Goal: Navigation & Orientation: Understand site structure

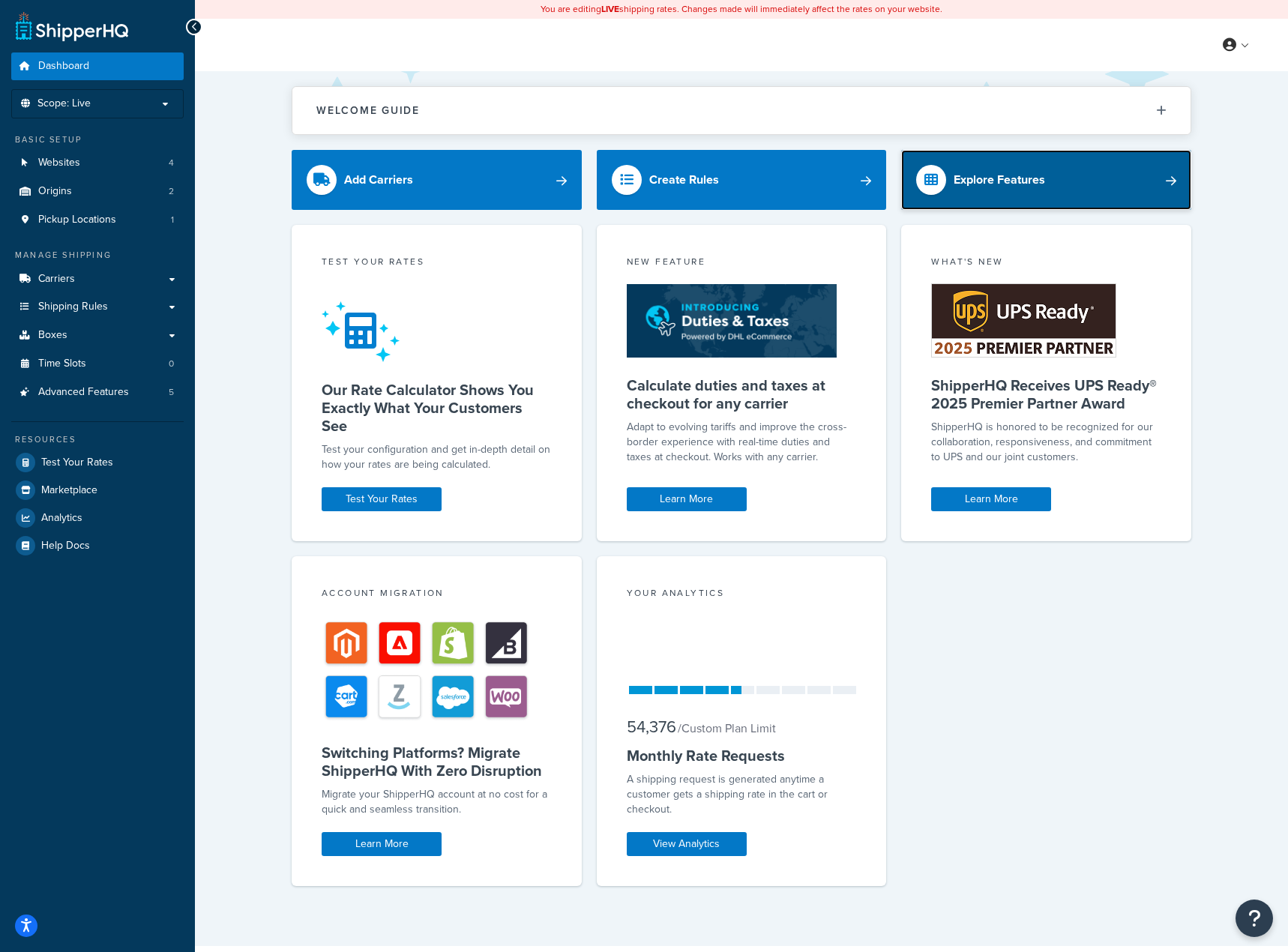
click at [1055, 165] on link "Explore Features" at bounding box center [1046, 180] width 290 height 60
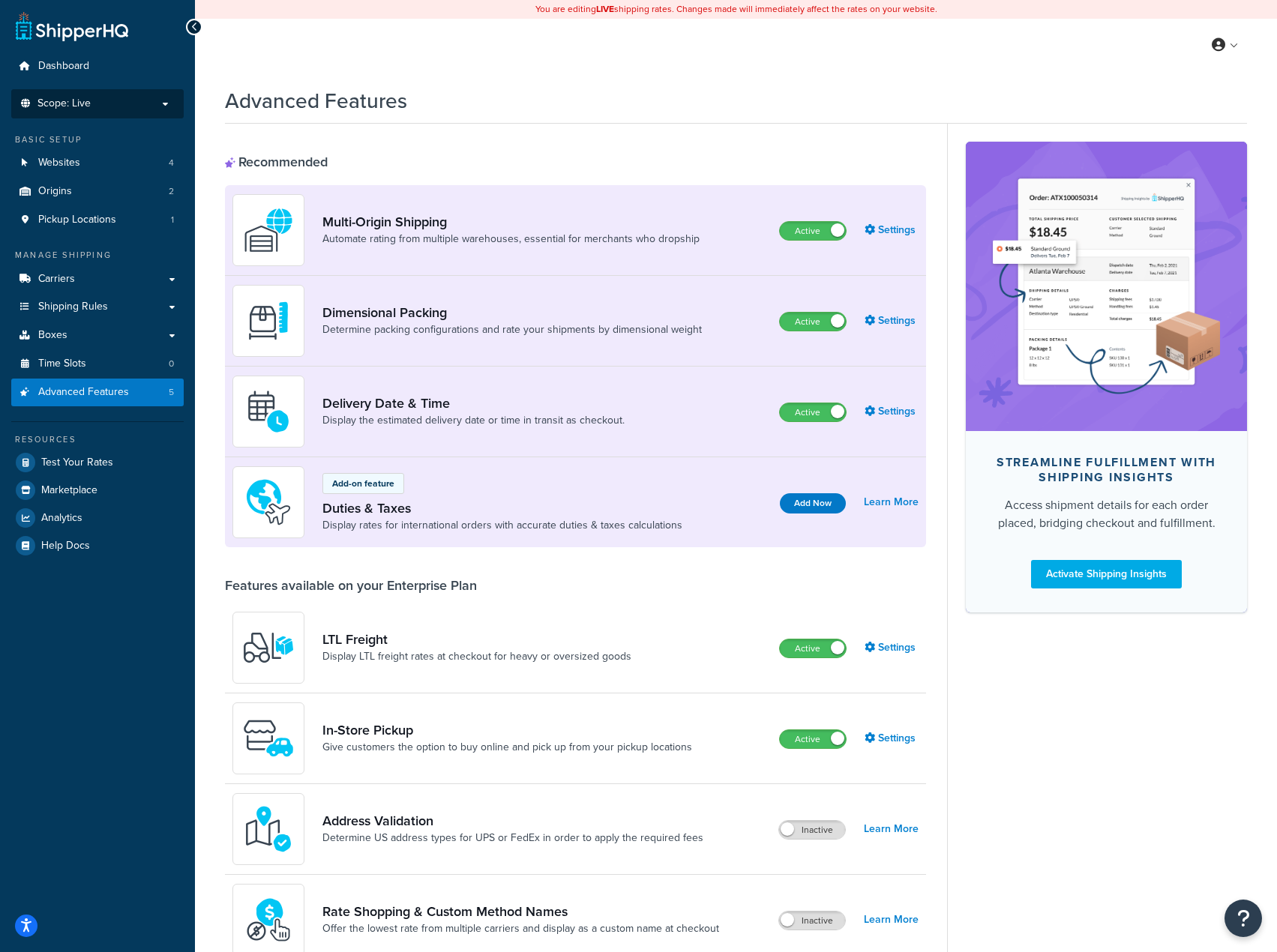
click at [112, 99] on p "Scope: Live" at bounding box center [97, 104] width 159 height 13
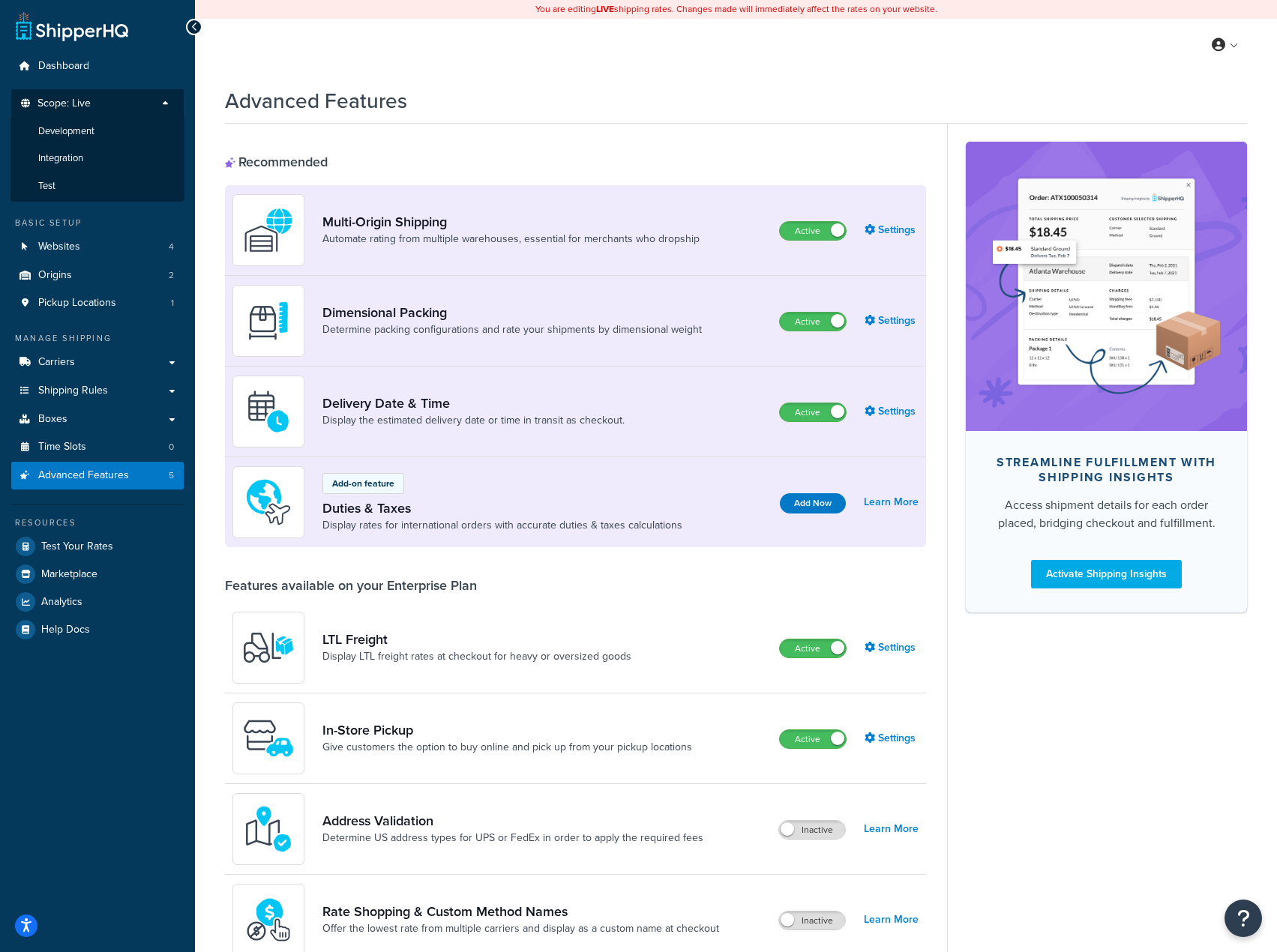
click at [112, 99] on p "Scope: Live" at bounding box center [97, 108] width 159 height 20
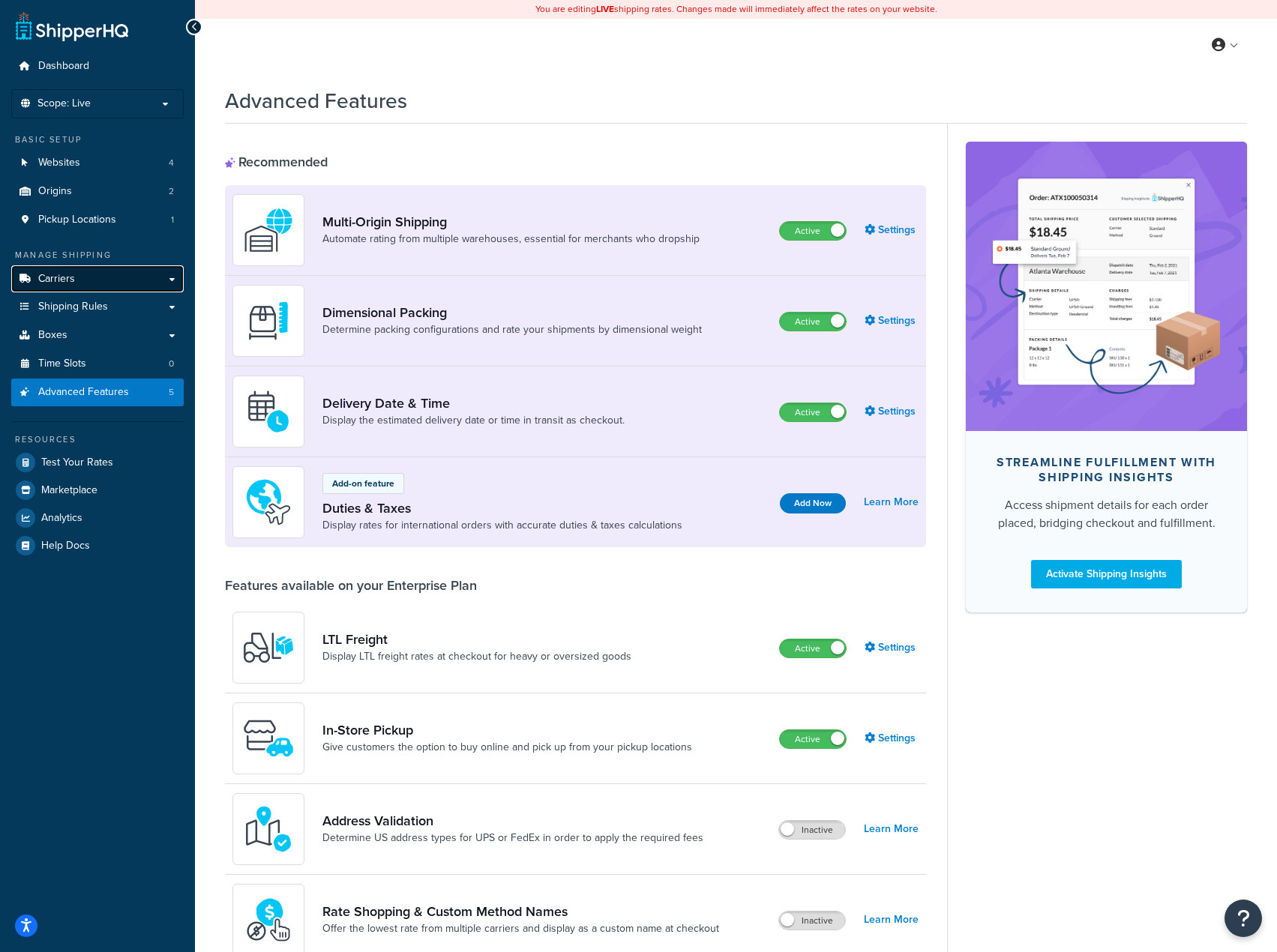
click at [102, 285] on link "Carriers" at bounding box center [97, 279] width 172 height 28
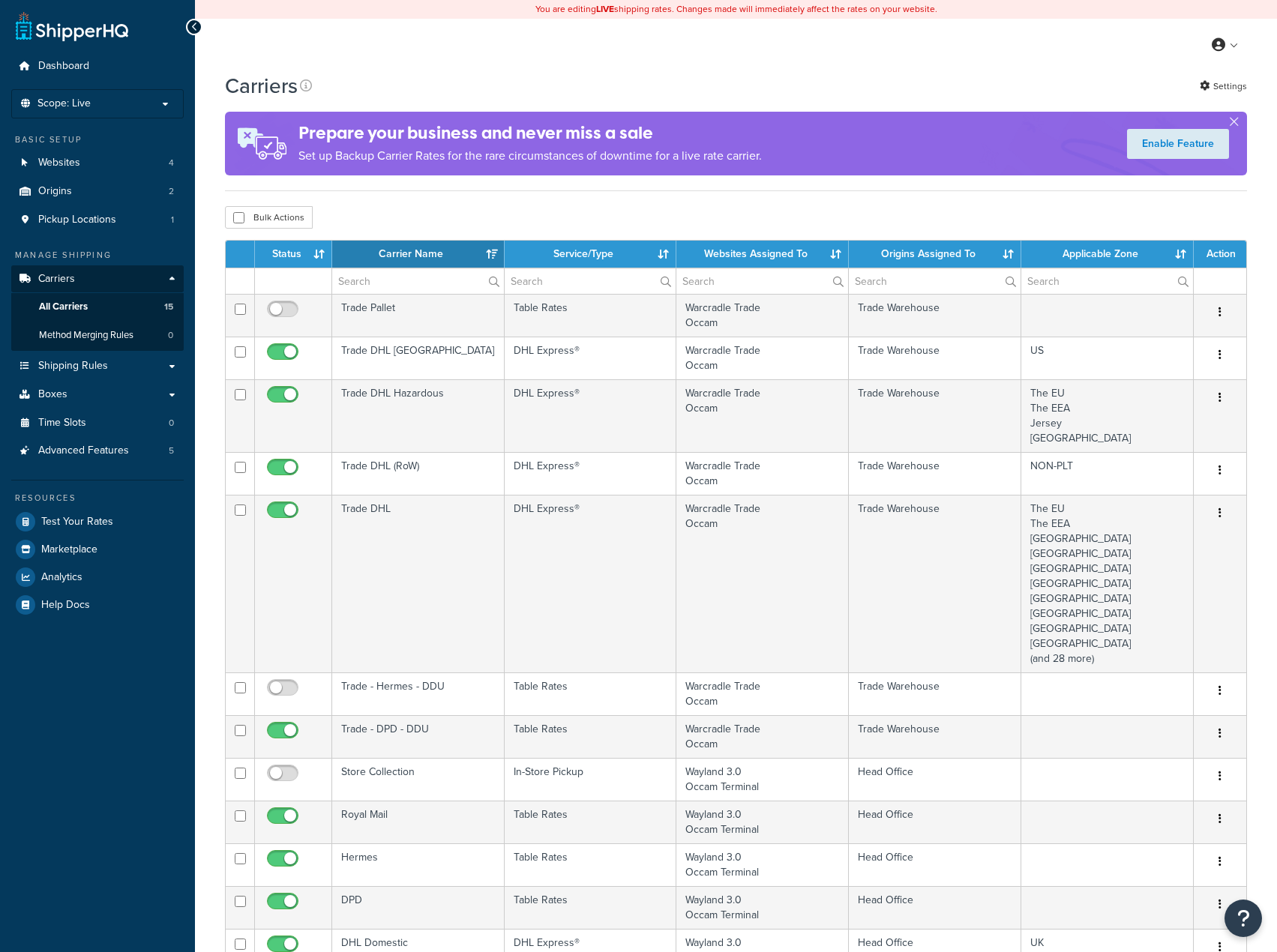
select select "15"
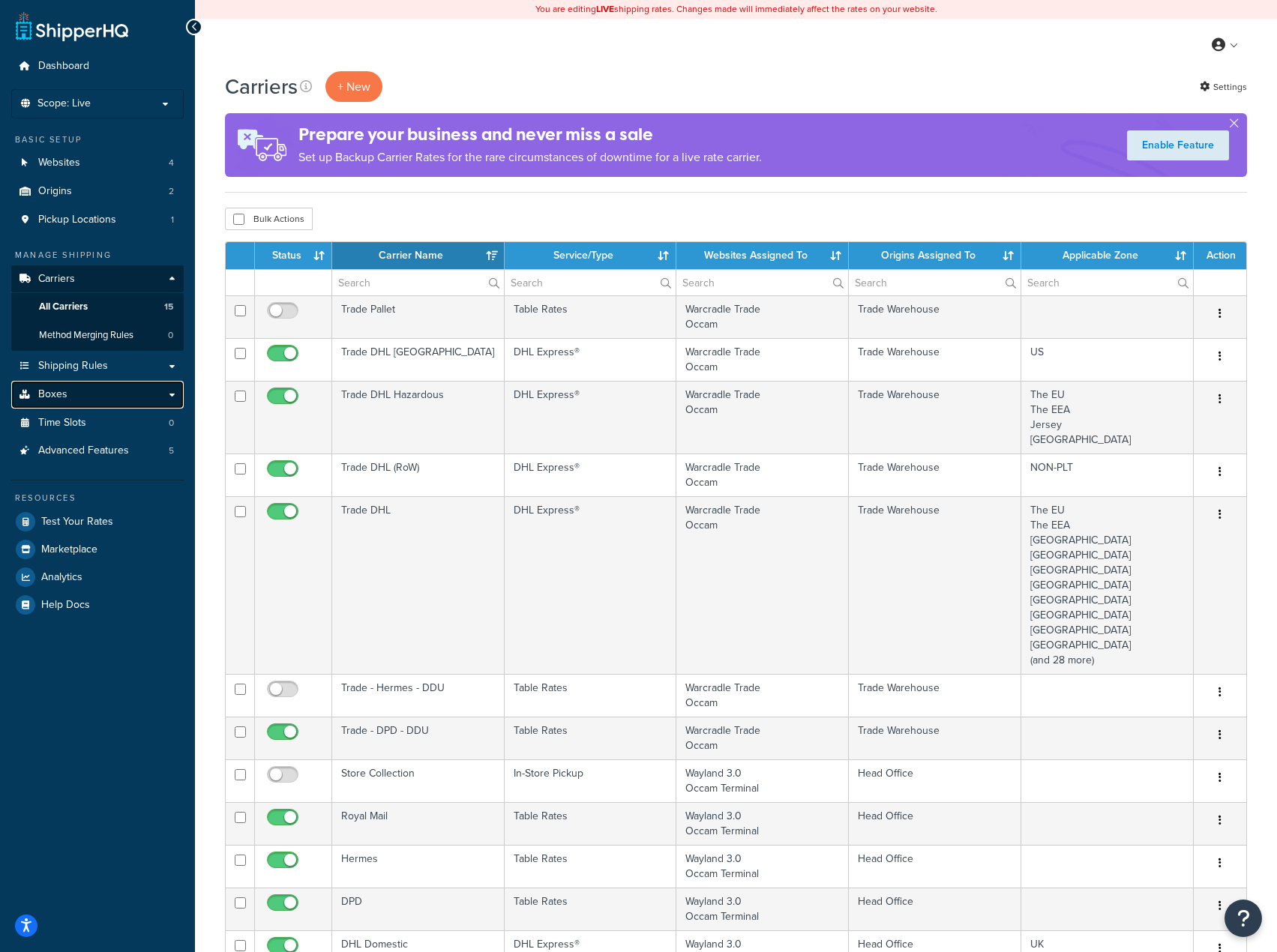
click at [74, 397] on link "Boxes" at bounding box center [97, 394] width 172 height 28
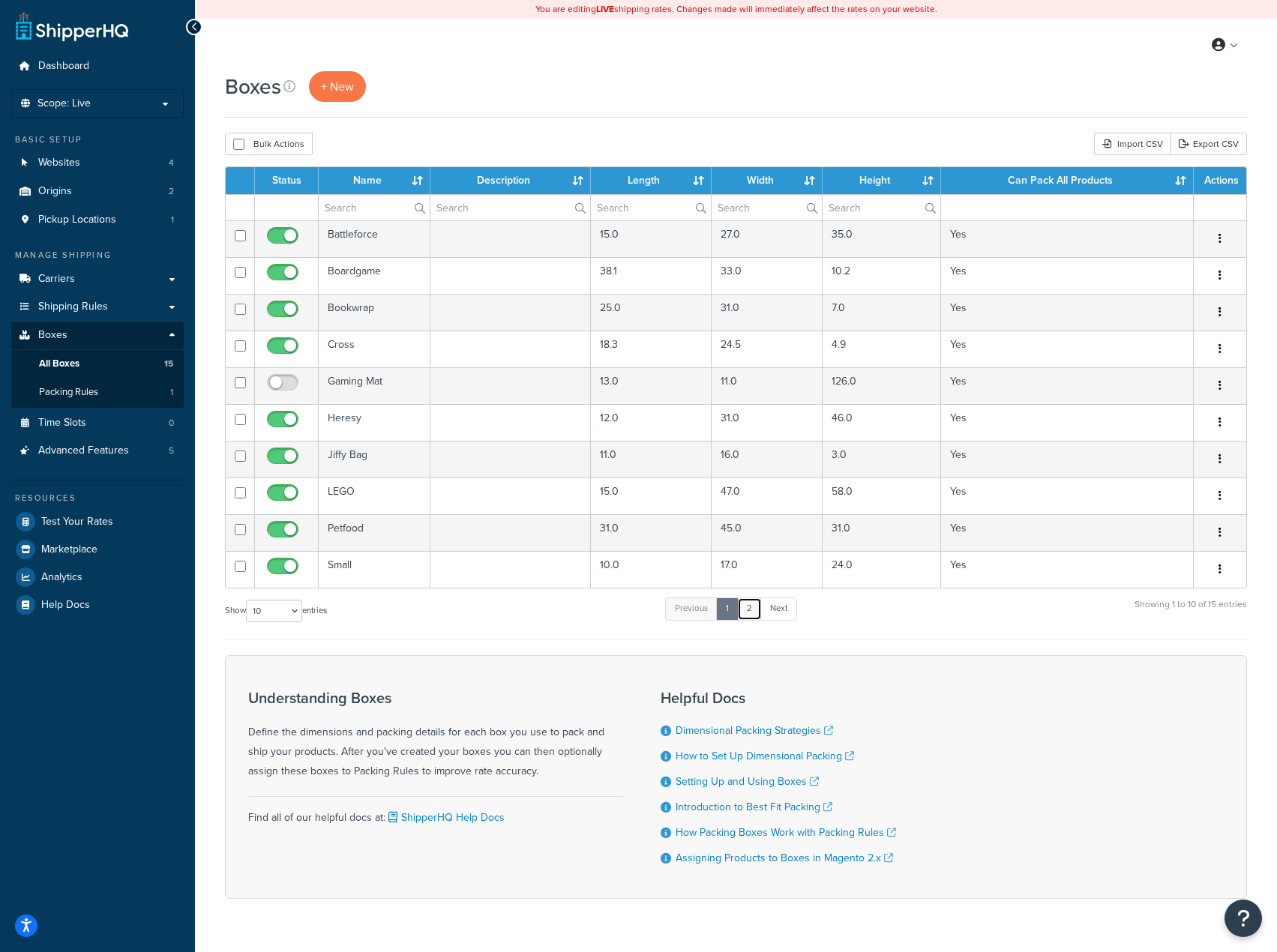
click at [751, 614] on link "2" at bounding box center [749, 609] width 25 height 23
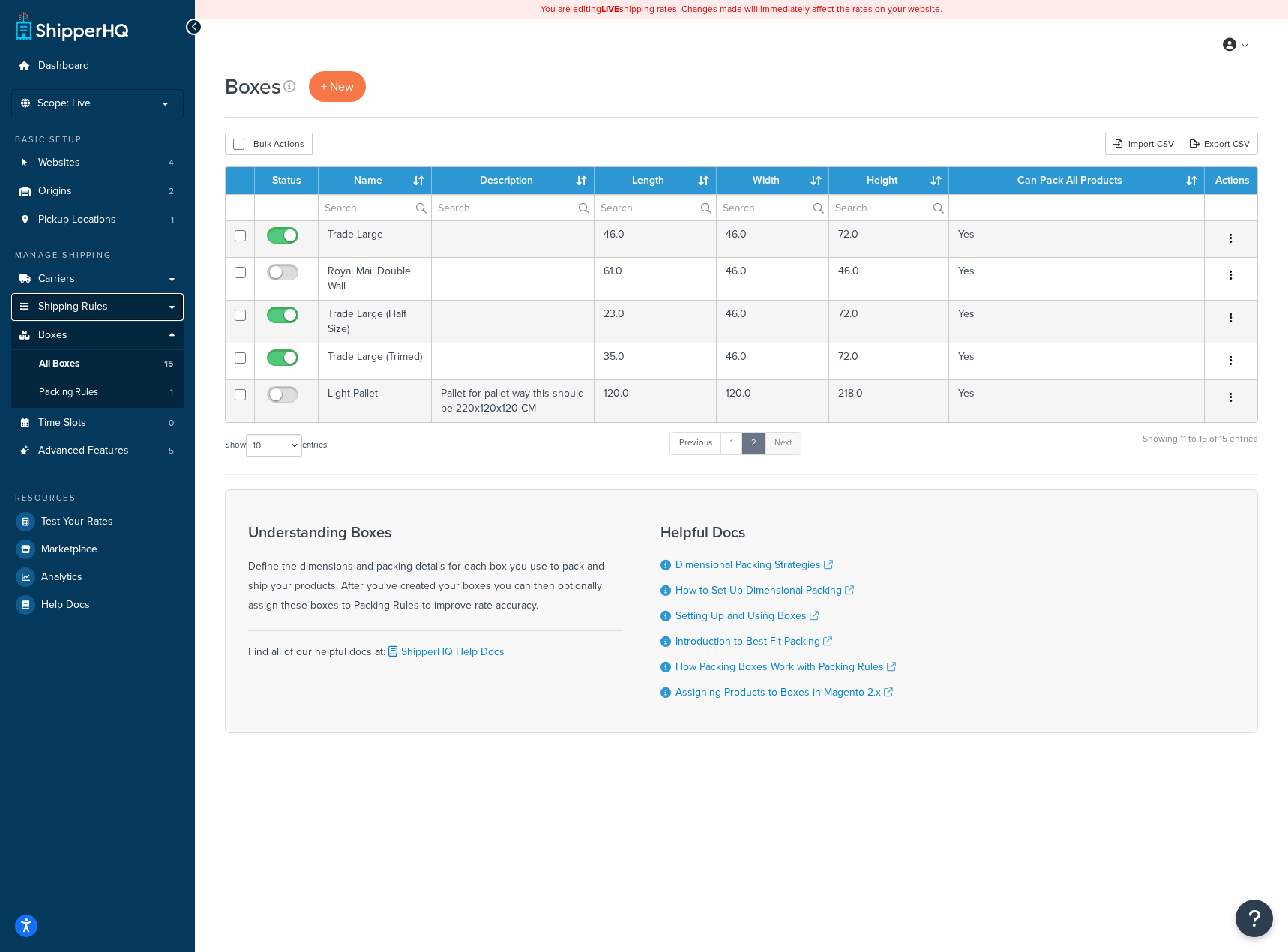
click at [77, 312] on span "Shipping Rules" at bounding box center [73, 307] width 70 height 13
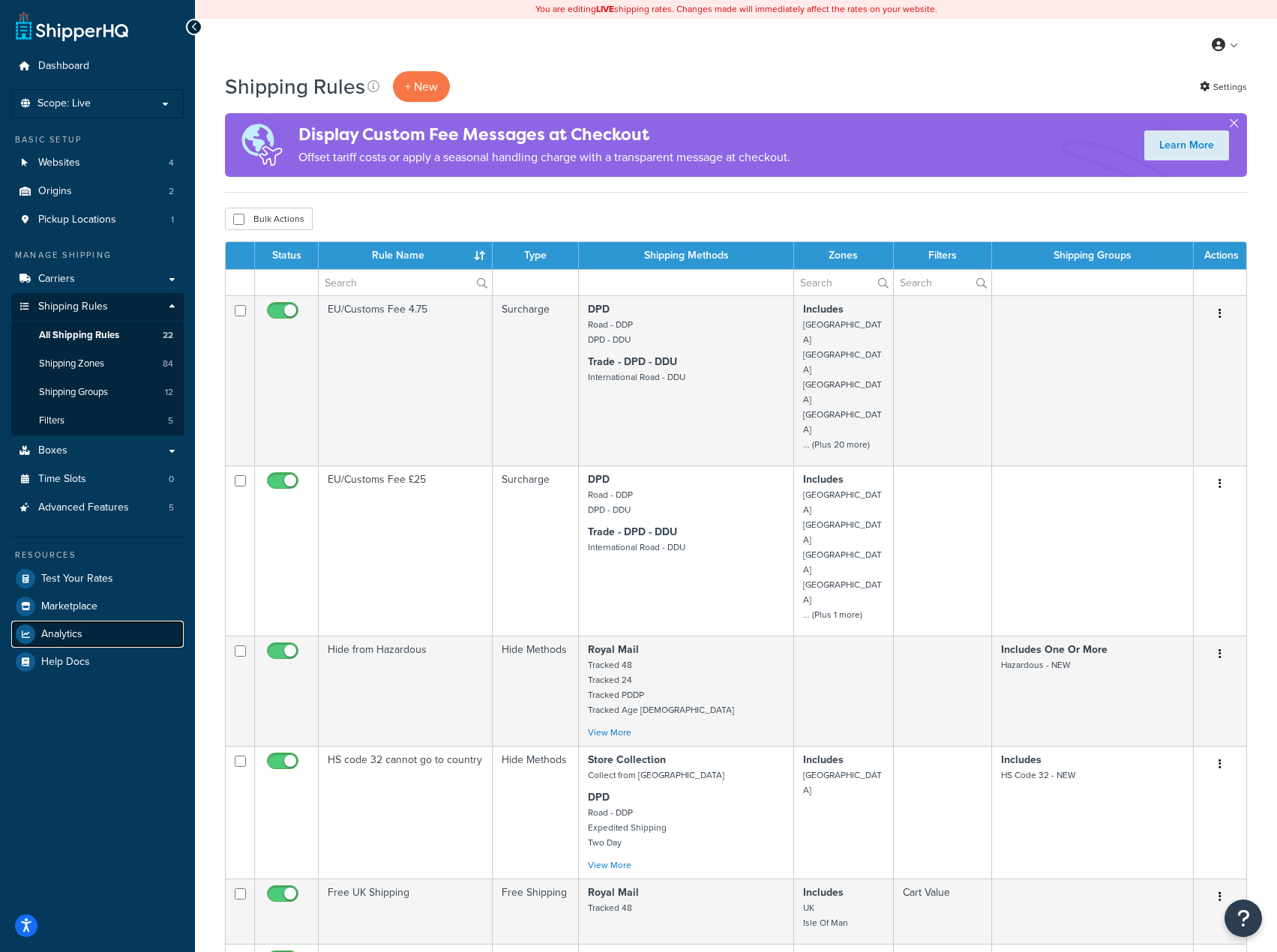
click at [56, 640] on span "Analytics" at bounding box center [62, 634] width 41 height 13
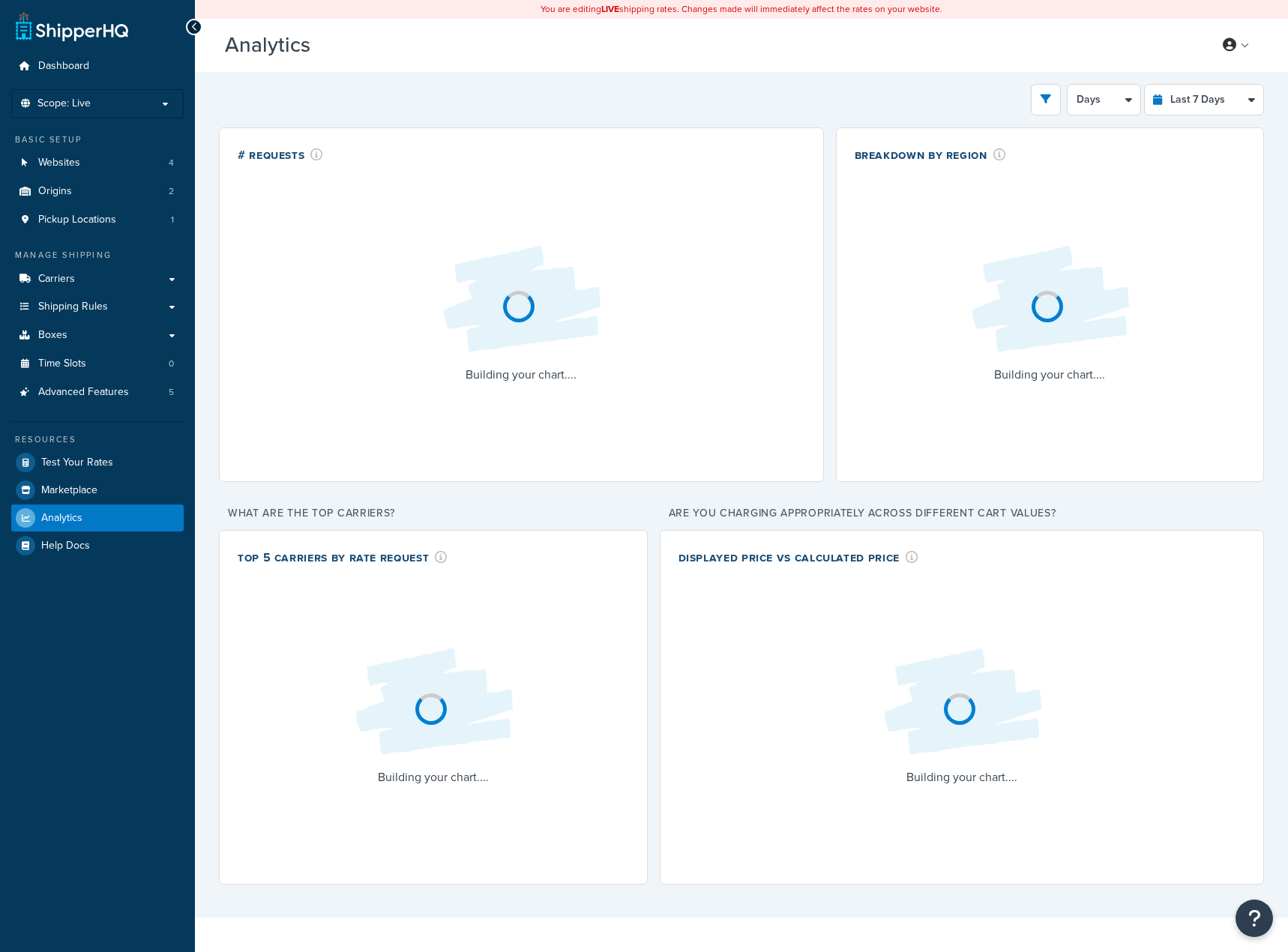
select select "last_7_days"
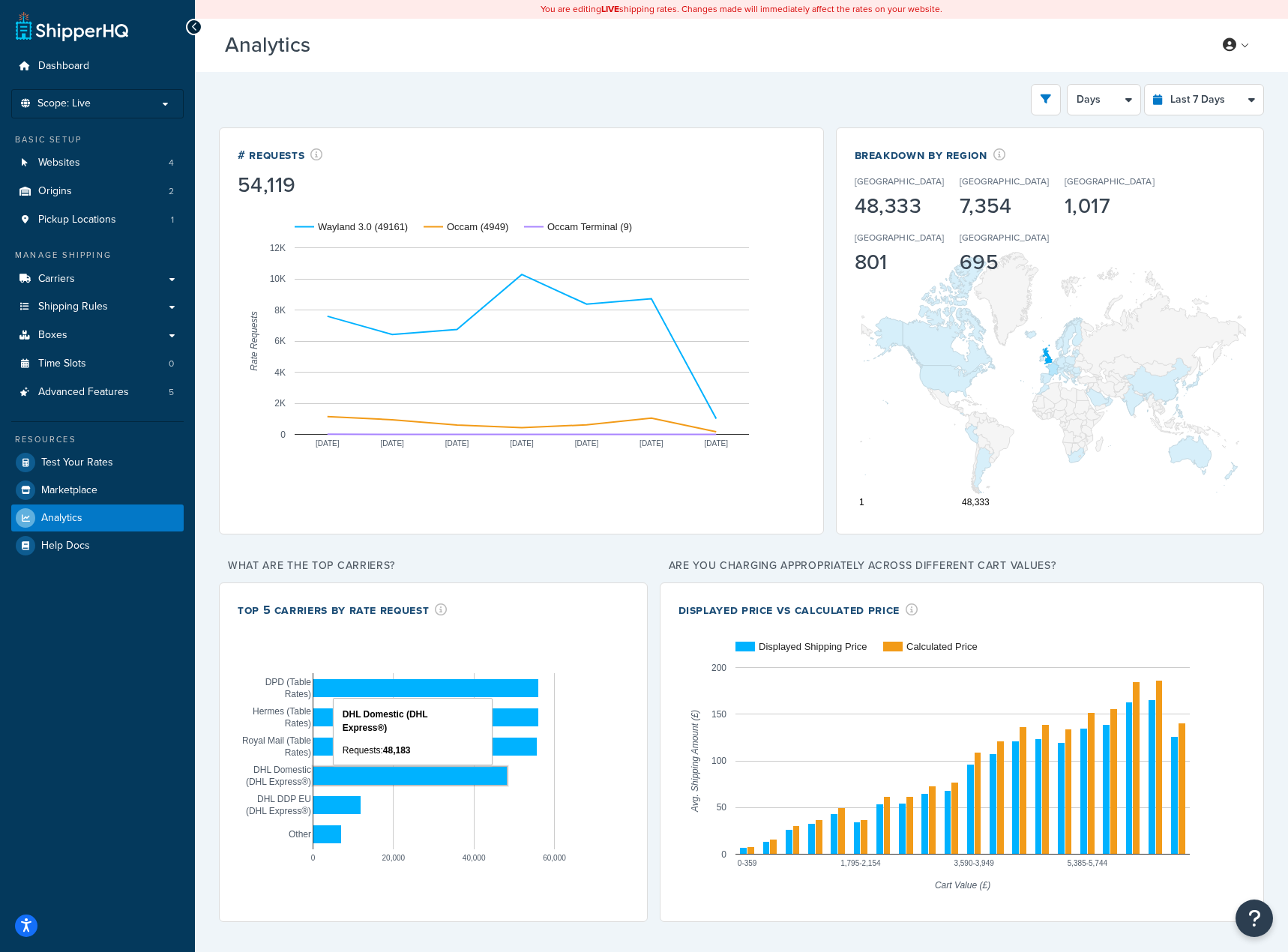
click at [353, 767] on rect "A chart." at bounding box center [409, 776] width 193 height 18
click at [353, 768] on rect "A chart." at bounding box center [410, 775] width 190 height 14
